Goal: Information Seeking & Learning: Learn about a topic

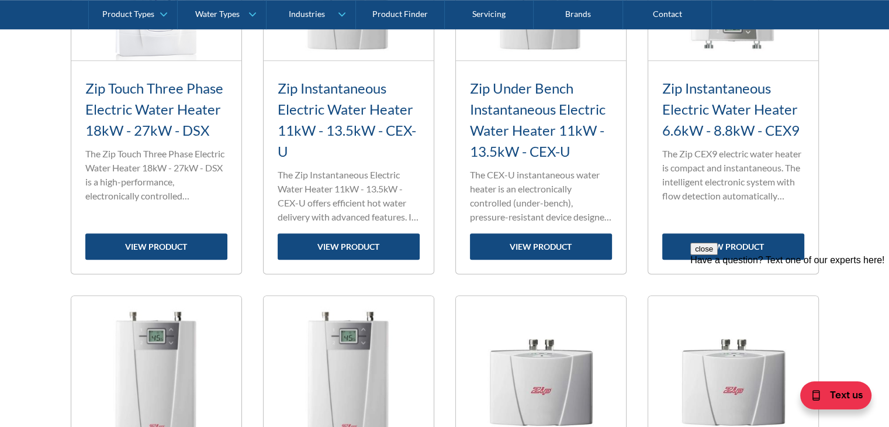
scroll to position [1052, 0]
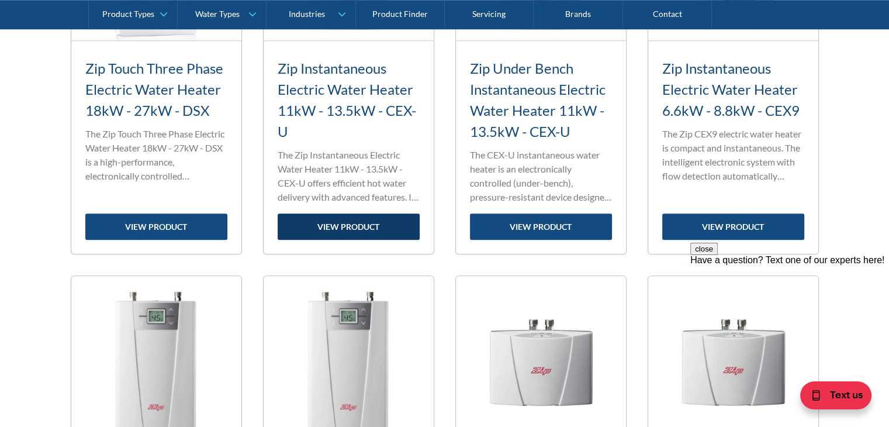
click at [357, 229] on link "view product" at bounding box center [349, 226] width 142 height 26
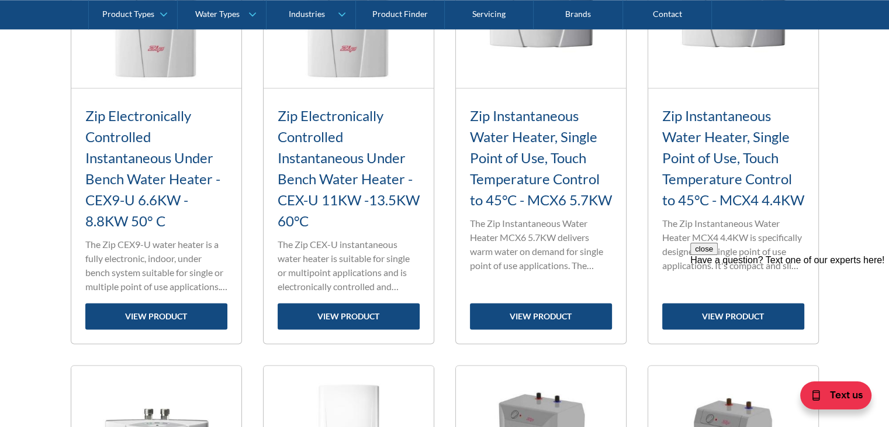
scroll to position [1462, 0]
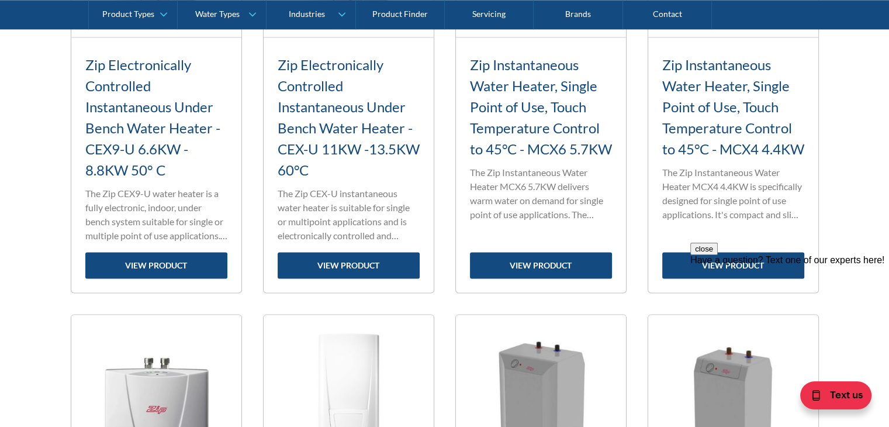
click at [730, 258] on div "close Have a question? Text one of our experts here!" at bounding box center [790, 313] width 199 height 140
click at [730, 264] on div "close Have a question? Text one of our experts here!" at bounding box center [790, 313] width 199 height 140
click at [715, 264] on div "close Have a question? Text one of our experts here!" at bounding box center [790, 313] width 199 height 140
click at [718, 255] on button "close" at bounding box center [704, 249] width 27 height 12
click at [722, 265] on link "view product" at bounding box center [733, 265] width 142 height 26
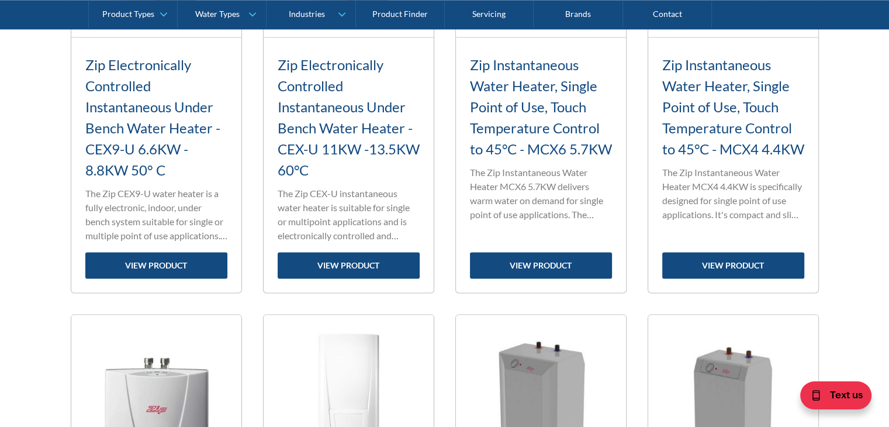
scroll to position [1403, 0]
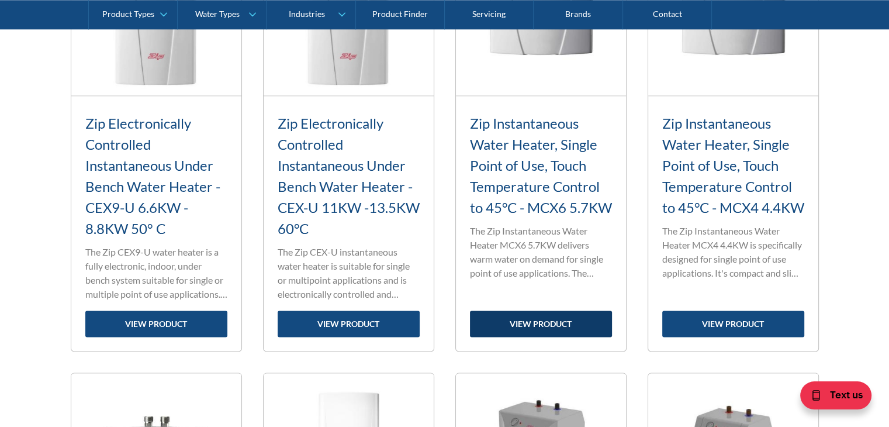
click at [518, 320] on link "view product" at bounding box center [541, 323] width 142 height 26
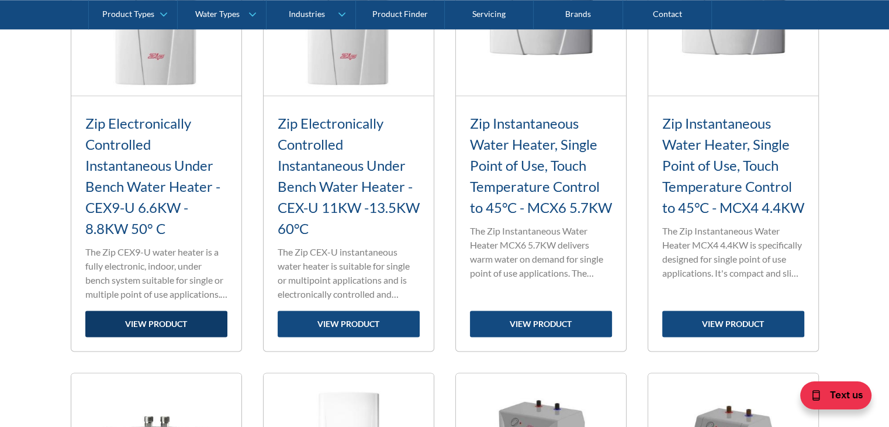
click at [144, 320] on link "view product" at bounding box center [156, 323] width 142 height 26
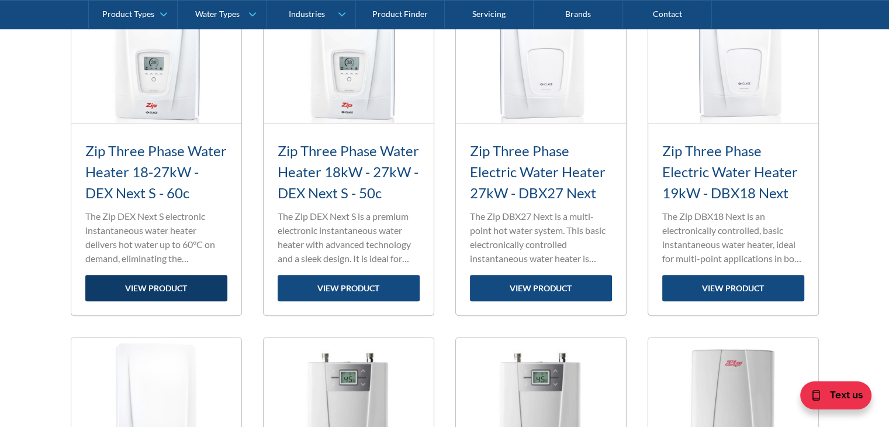
scroll to position [585, 0]
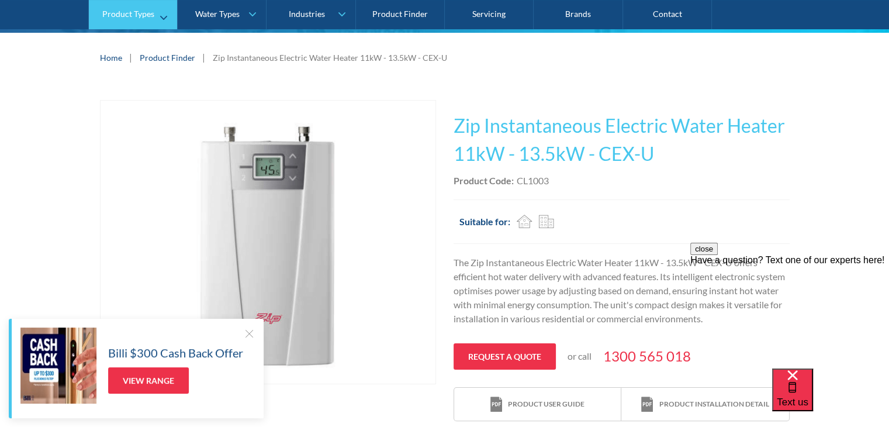
scroll to position [58, 0]
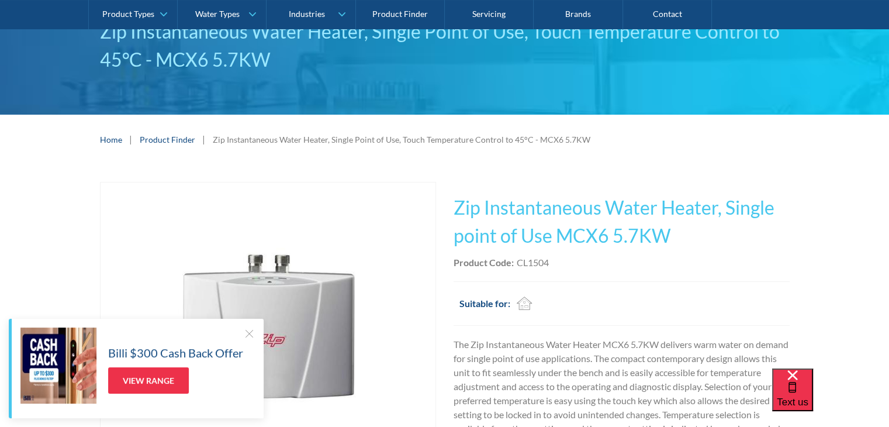
scroll to position [117, 0]
